Goal: Navigation & Orientation: Find specific page/section

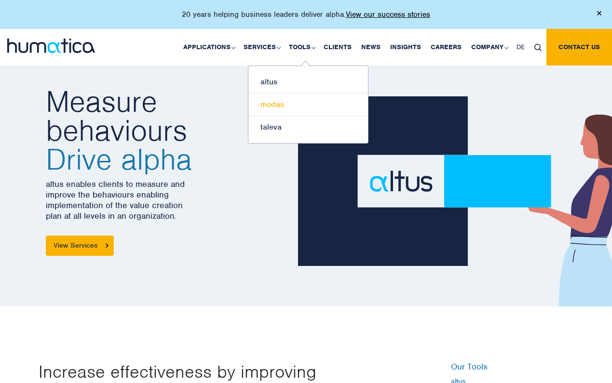
click at [278, 107] on link "modas" at bounding box center [308, 104] width 120 height 23
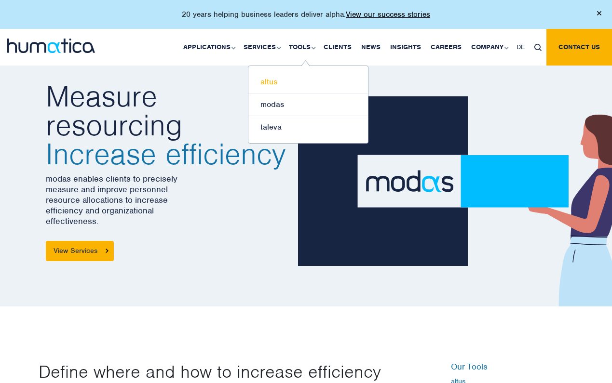
click at [288, 77] on link "altus" at bounding box center [308, 82] width 120 height 23
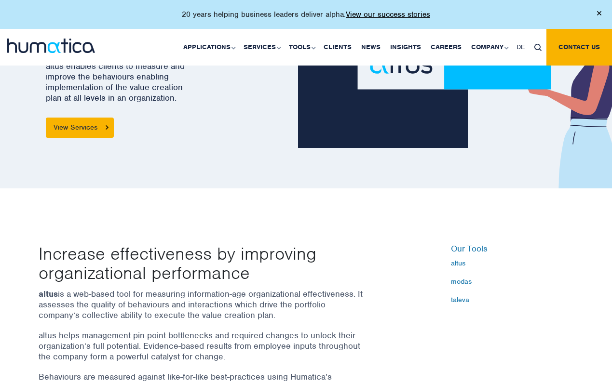
scroll to position [210, 0]
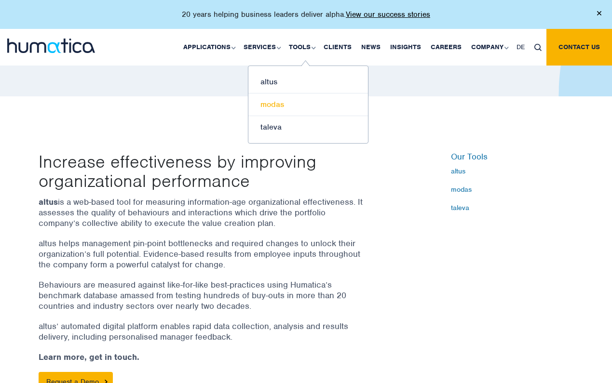
click at [283, 114] on link "modas" at bounding box center [308, 104] width 120 height 23
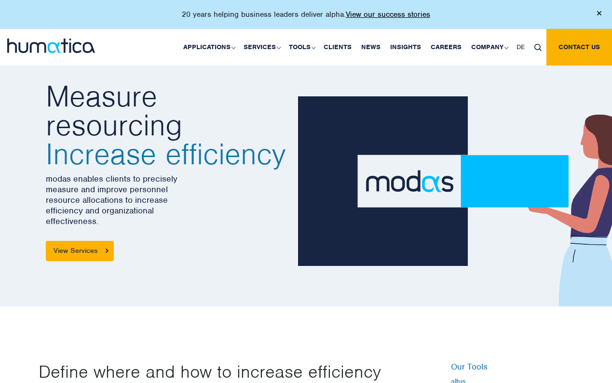
scroll to position [283, 0]
